Goal: Information Seeking & Learning: Find specific fact

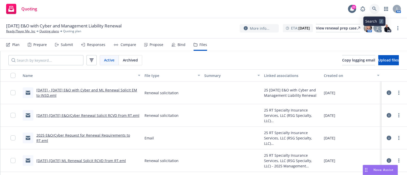
click at [376, 10] on icon at bounding box center [374, 9] width 4 height 4
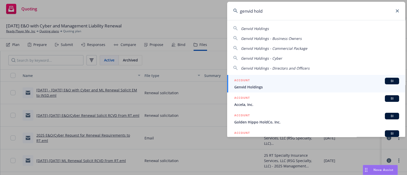
type input "genvid hold"
click at [244, 88] on span "Genvid Holdings" at bounding box center [316, 86] width 165 height 5
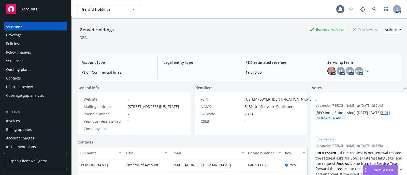
click at [34, 40] on div "Policies" at bounding box center [35, 44] width 59 height 8
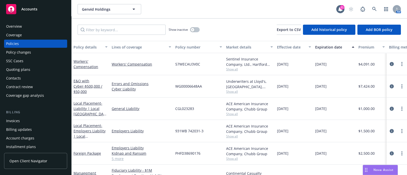
click at [228, 68] on span "Show all" at bounding box center [249, 69] width 47 height 4
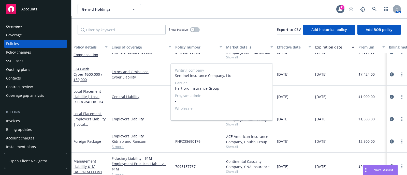
scroll to position [3, 0]
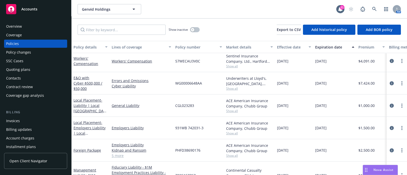
click at [236, 21] on div "Show inactive Export to CSV Add historical policy Add BOR policy" at bounding box center [238, 30] width 335 height 22
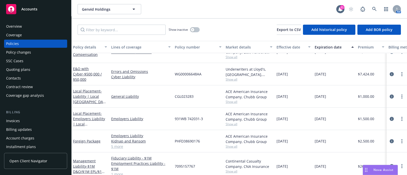
scroll to position [0, 1]
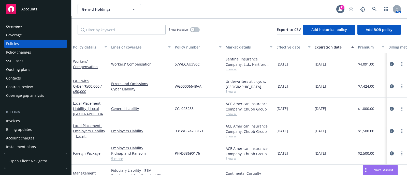
click at [227, 91] on span "Show all" at bounding box center [249, 92] width 47 height 4
click at [214, 90] on div "WG00006648AA" at bounding box center [198, 86] width 51 height 22
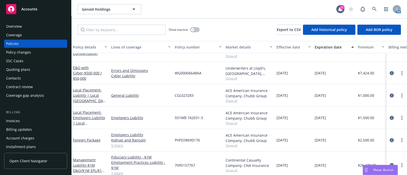
click at [233, 99] on span "Show all" at bounding box center [249, 101] width 47 height 4
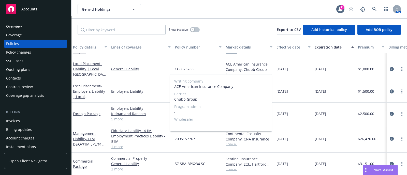
scroll to position [42, 1]
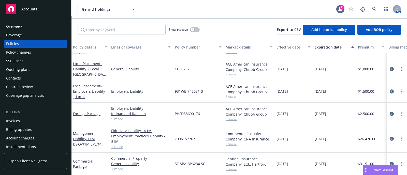
click at [216, 63] on div "CGL023283" at bounding box center [198, 69] width 51 height 22
click at [229, 95] on span "Show all" at bounding box center [249, 97] width 47 height 4
click at [221, 85] on div "931WB 742031-3" at bounding box center [198, 91] width 51 height 22
click at [235, 167] on span "Show all" at bounding box center [249, 169] width 47 height 4
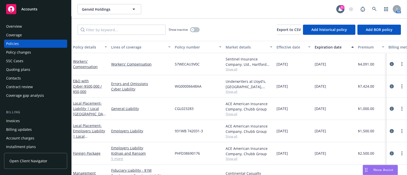
click at [232, 90] on span "Show all" at bounding box center [249, 92] width 47 height 4
click at [214, 86] on div "WG00006648AA" at bounding box center [198, 86] width 51 height 22
drag, startPoint x: 204, startPoint y: 84, endPoint x: 174, endPoint y: 82, distance: 30.1
click at [174, 82] on div "WG00006648AA" at bounding box center [198, 86] width 51 height 22
copy span "WG00006648AA"
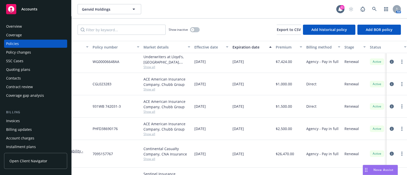
scroll to position [0, 83]
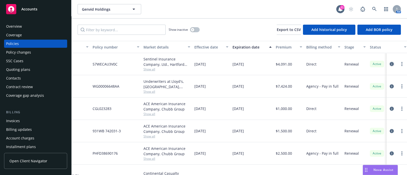
click at [390, 66] on icon "circleInformation" at bounding box center [392, 64] width 4 height 4
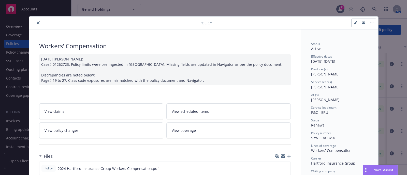
click at [37, 23] on icon "close" at bounding box center [38, 22] width 3 height 3
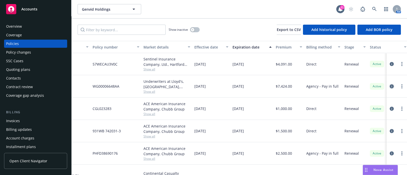
click at [390, 85] on icon "circleInformation" at bounding box center [392, 86] width 4 height 4
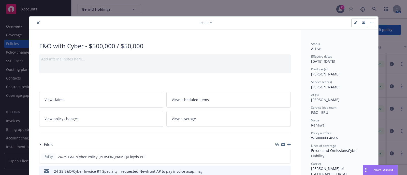
click at [37, 24] on icon "close" at bounding box center [38, 22] width 3 height 3
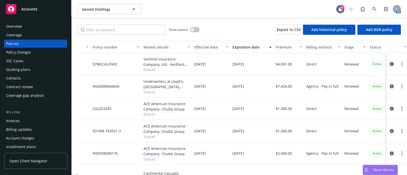
click at [32, 28] on div "Overview" at bounding box center [35, 26] width 59 height 8
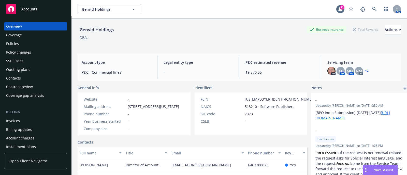
click at [365, 72] on link "+ 2" at bounding box center [367, 70] width 4 height 3
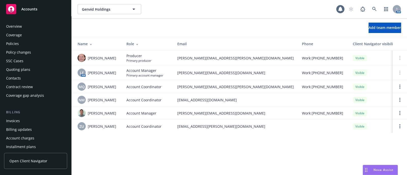
scroll to position [165, 0]
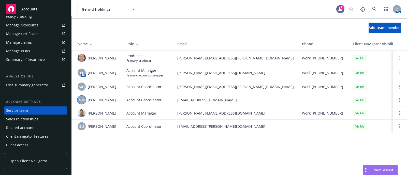
click at [84, 100] on span "NM" at bounding box center [82, 99] width 6 height 5
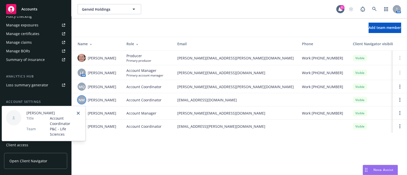
scroll to position [0, 0]
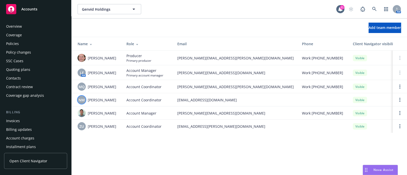
click at [30, 25] on div "Overview" at bounding box center [35, 26] width 59 height 8
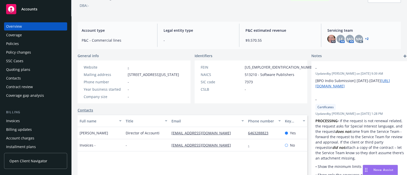
scroll to position [32, 0]
click at [31, 45] on div "Policies" at bounding box center [35, 44] width 59 height 8
